Goal: Task Accomplishment & Management: Manage account settings

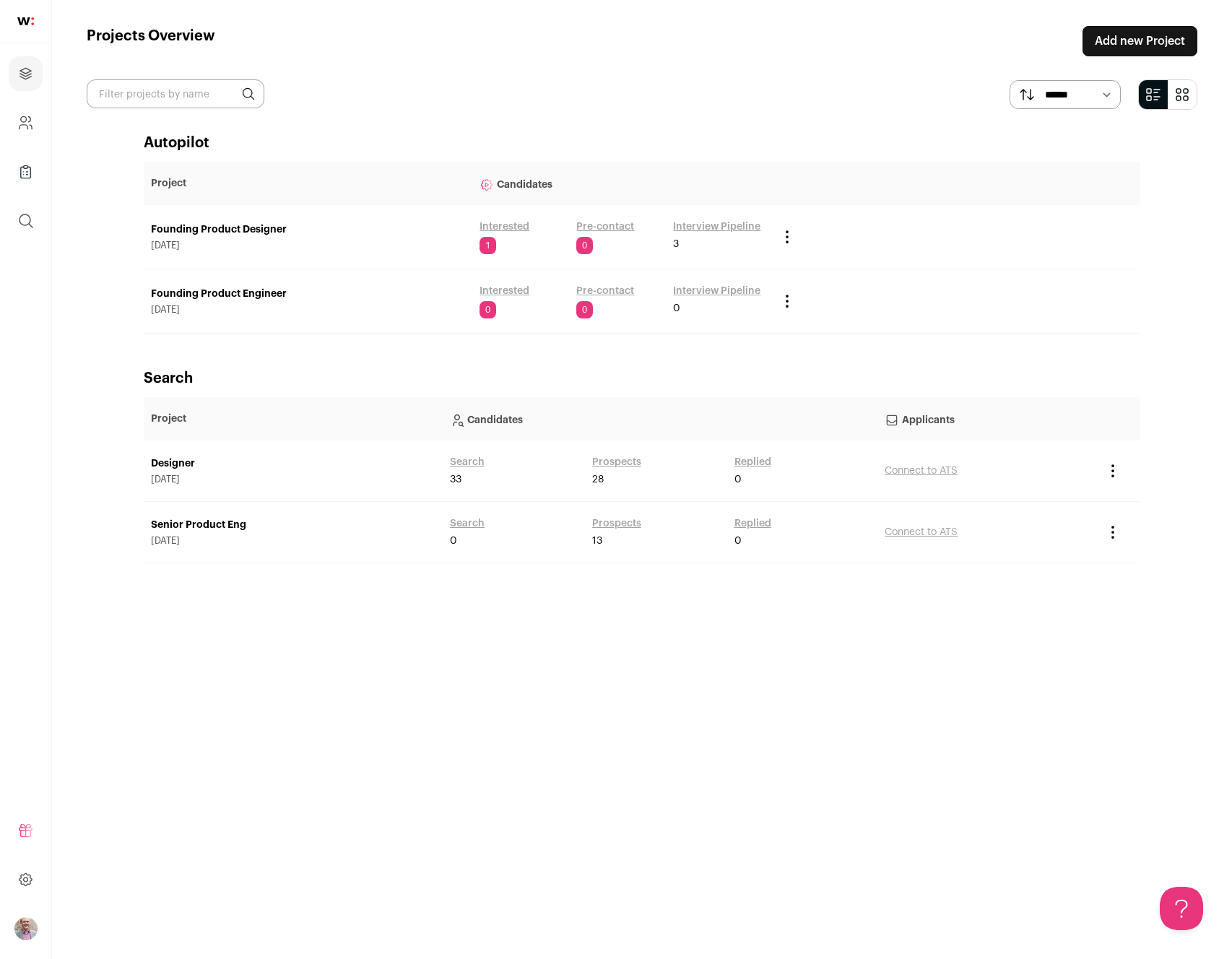
click at [486, 227] on link "Interested" at bounding box center [504, 226] width 50 height 15
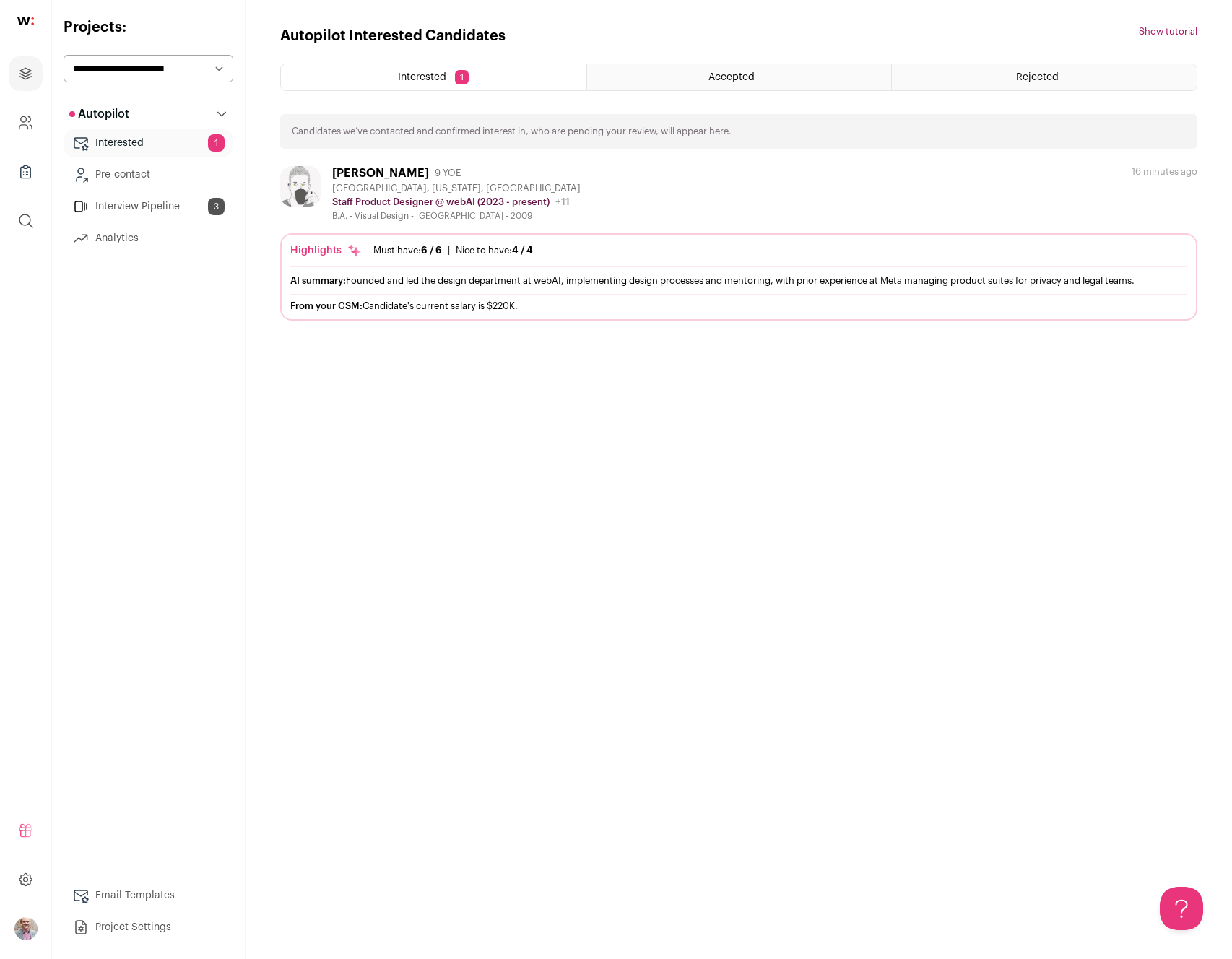
click at [477, 280] on div "AI summary: Founded and led the design department at webAI, implementing design…" at bounding box center [738, 280] width 896 height 15
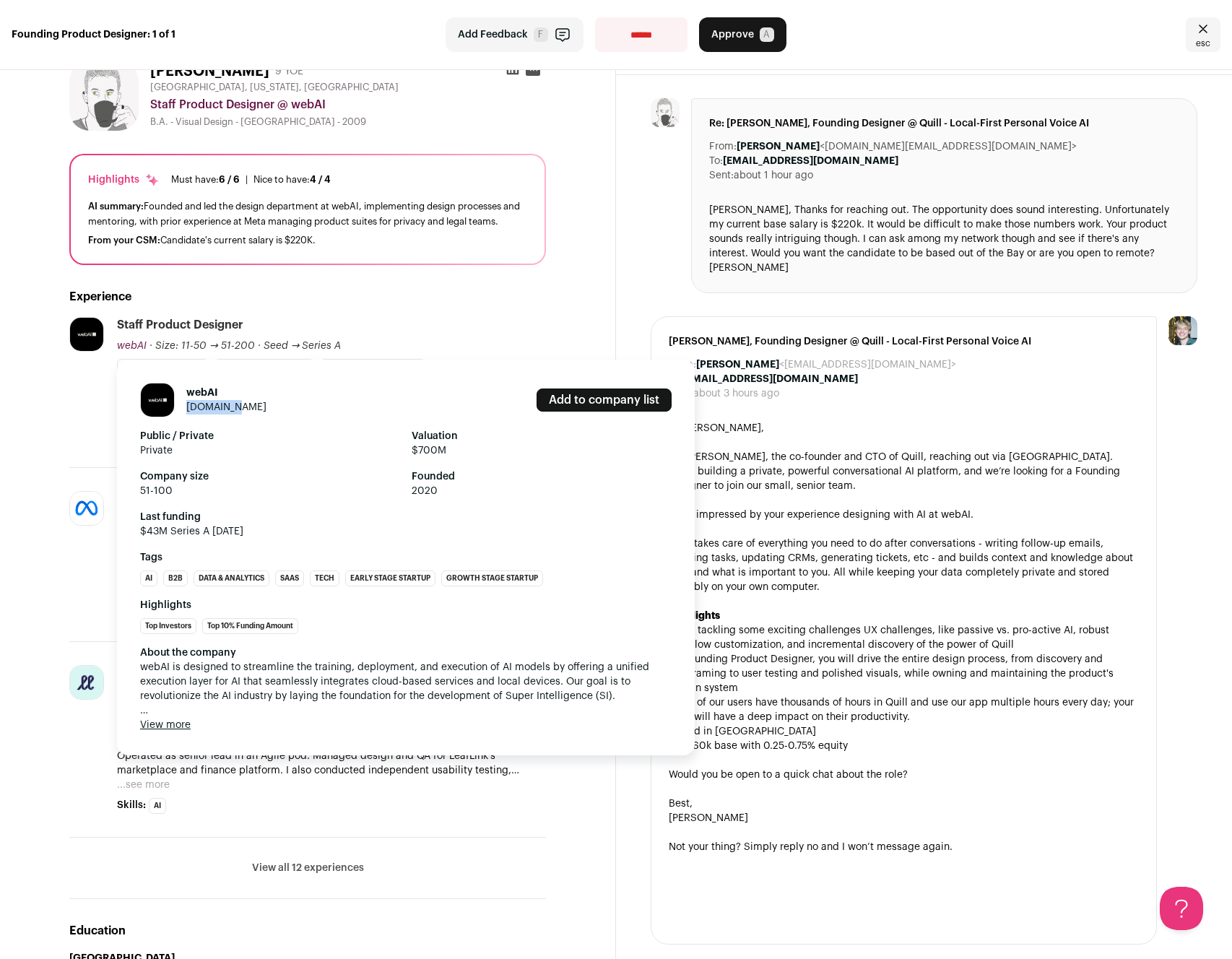
scroll to position [57, 0]
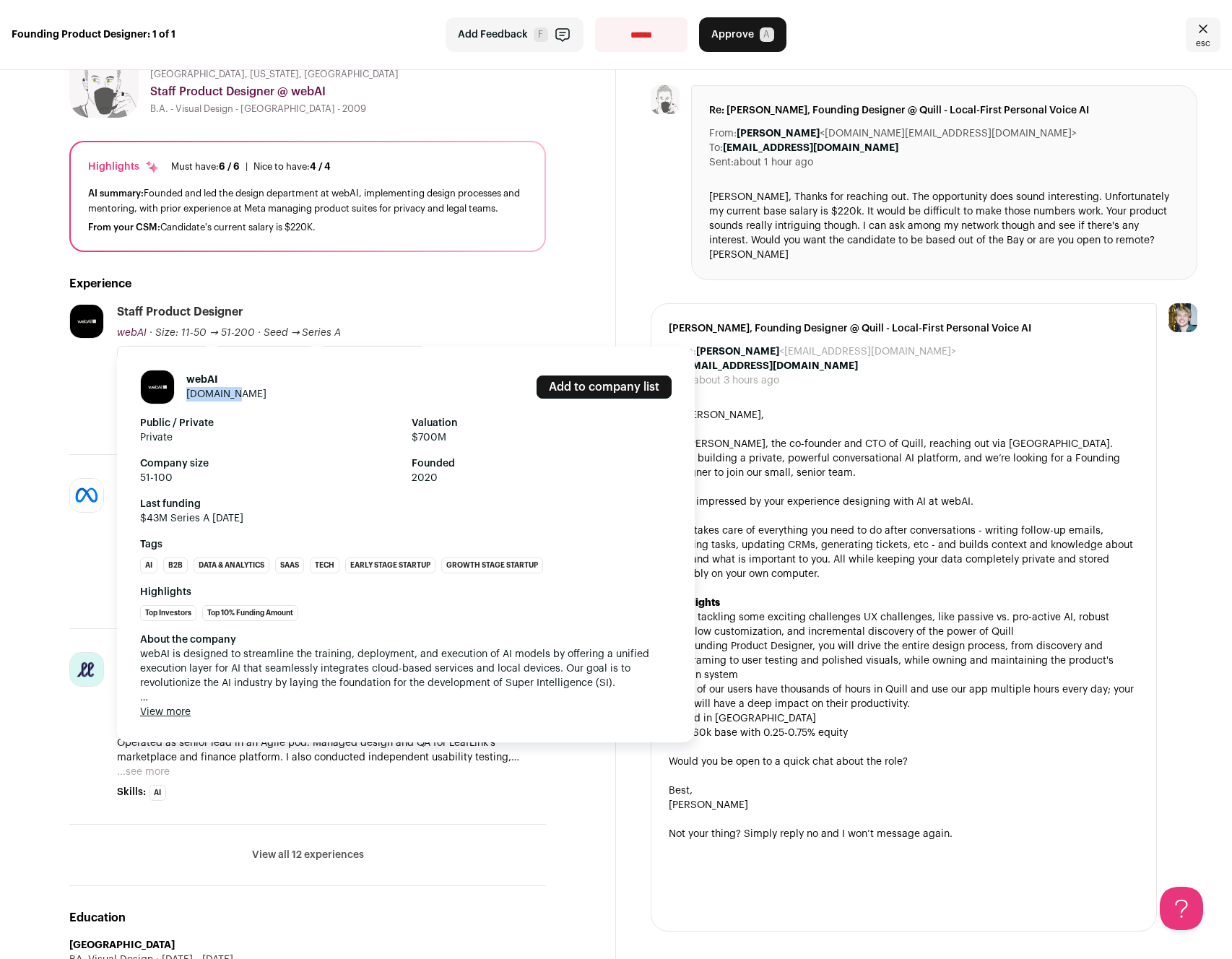
click at [182, 708] on button "View more" at bounding box center [165, 711] width 50 height 15
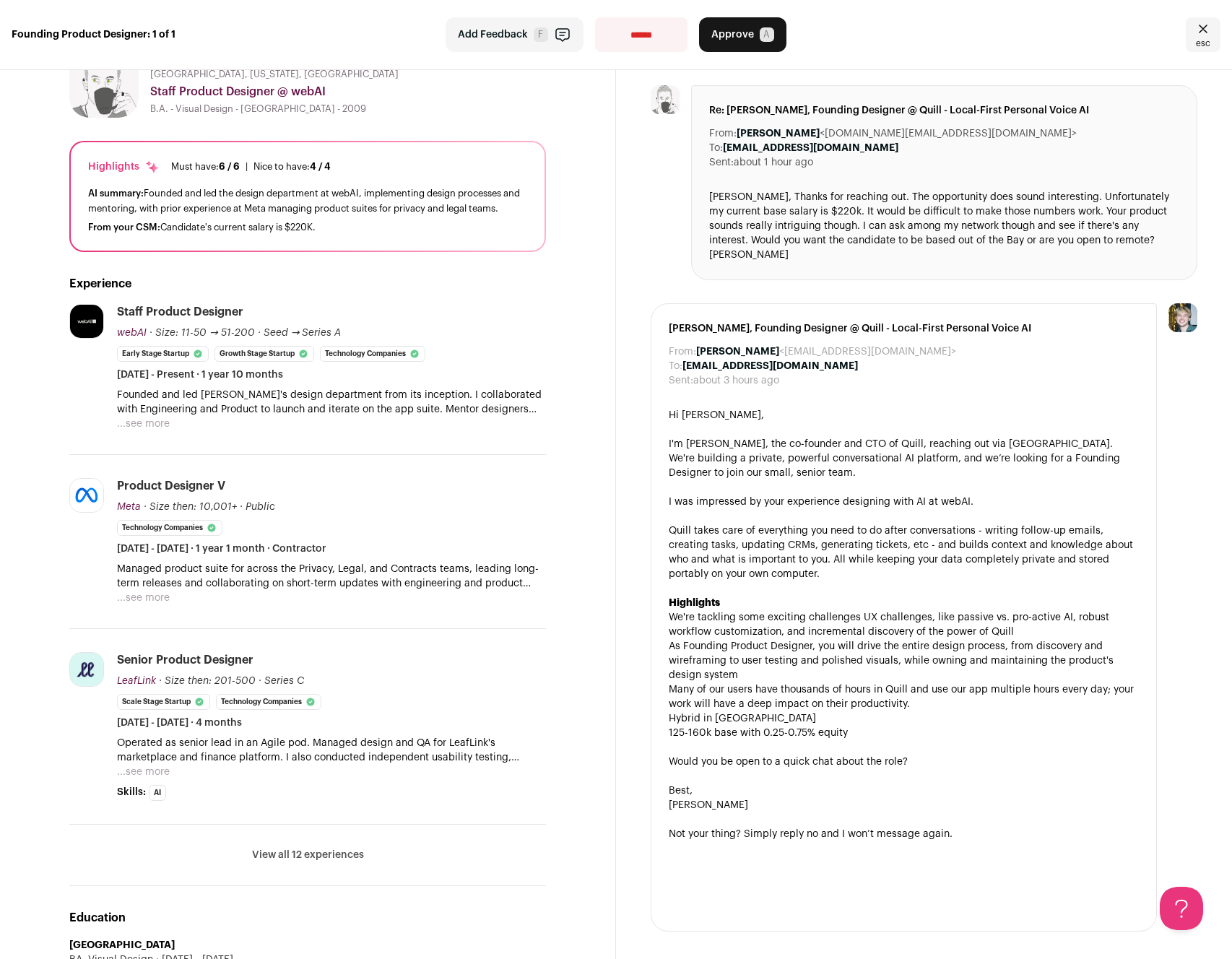
click at [148, 595] on button "...see more" at bounding box center [143, 598] width 53 height 15
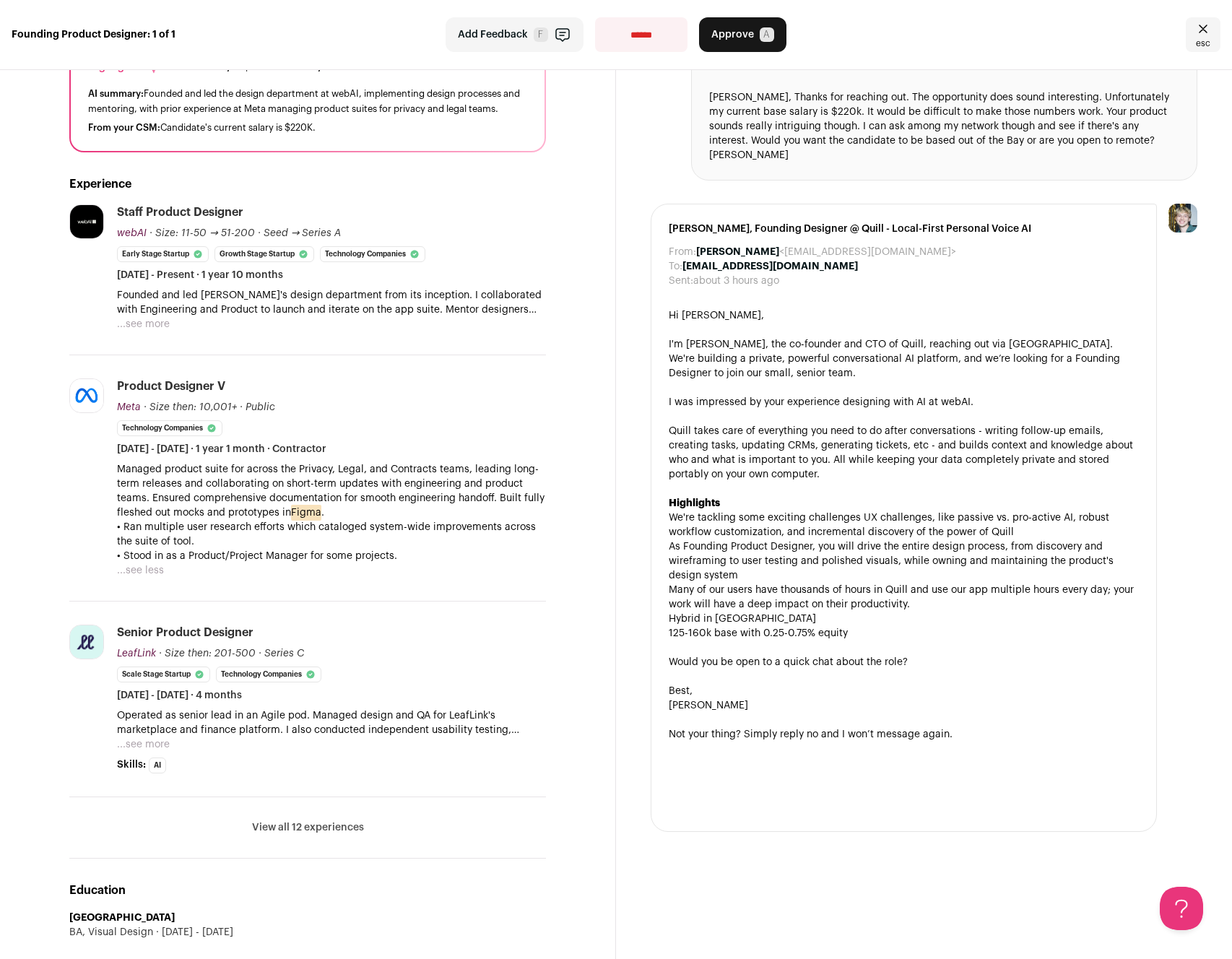
scroll to position [0, 0]
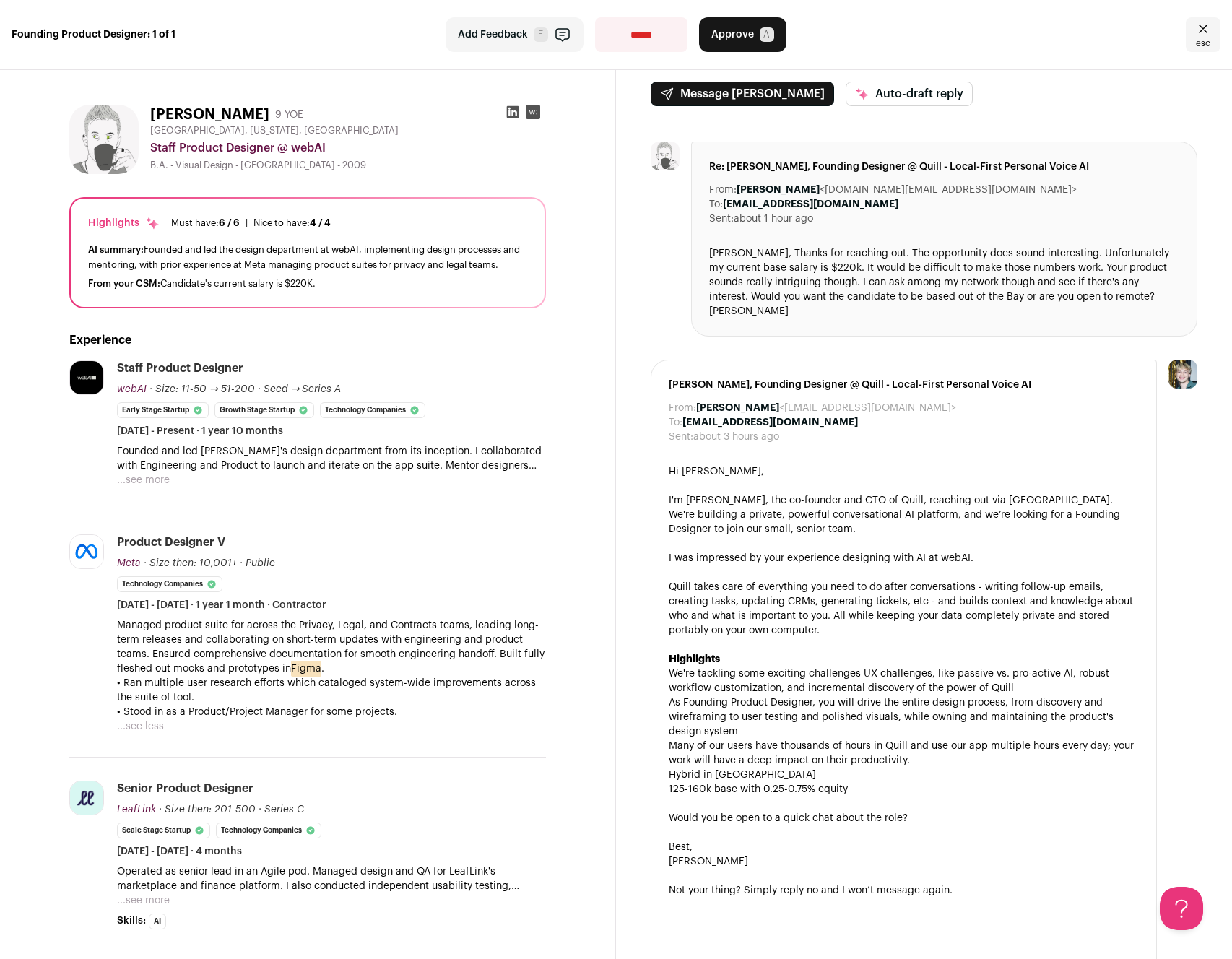
click at [1207, 30] on icon "Close" at bounding box center [1203, 28] width 18 height 18
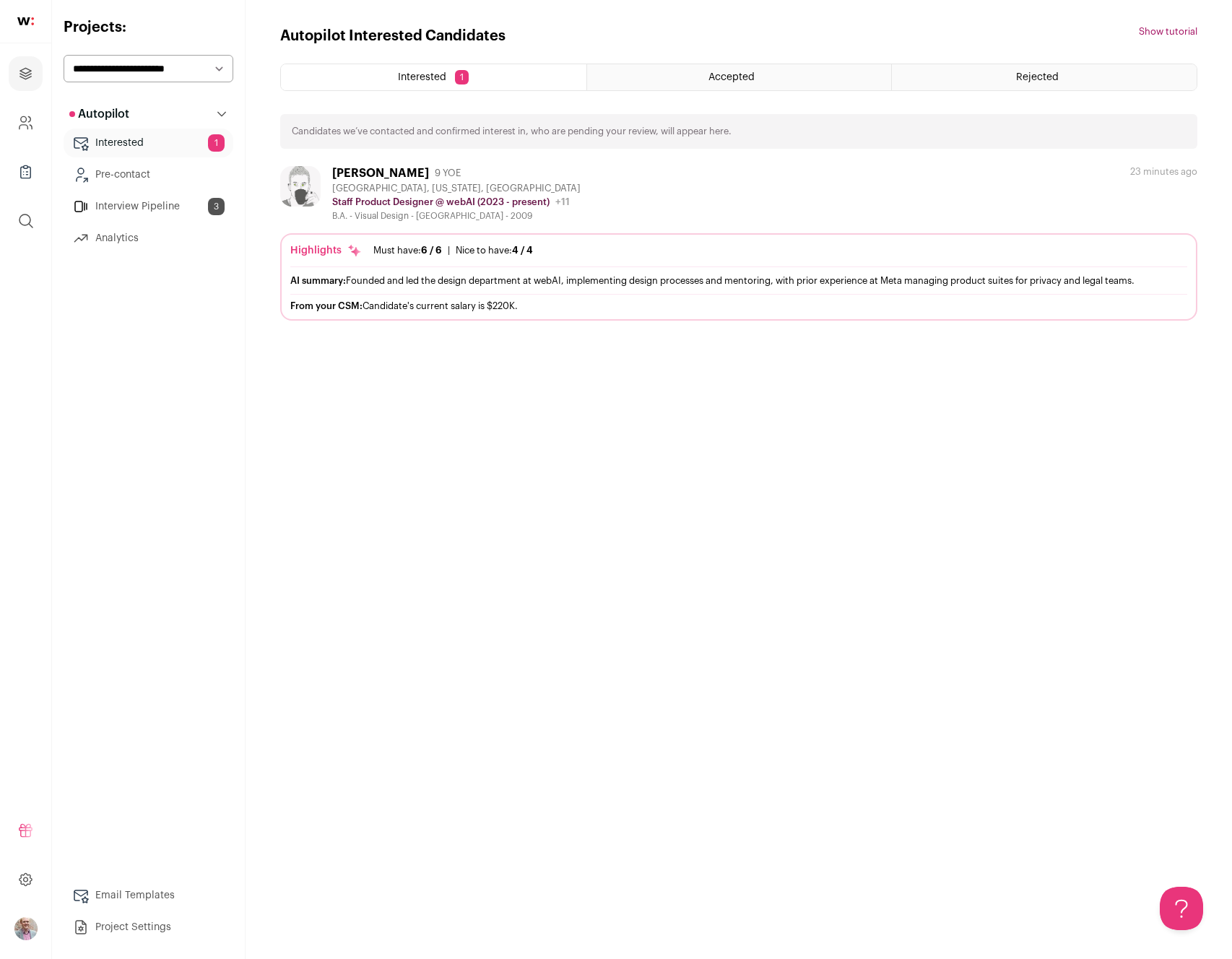
click at [443, 387] on div "Autopilot Interested Candidates Hide tutorial Show tutorial Interested 1 Accept…" at bounding box center [739, 479] width 917 height 907
